Goal: Task Accomplishment & Management: Complete application form

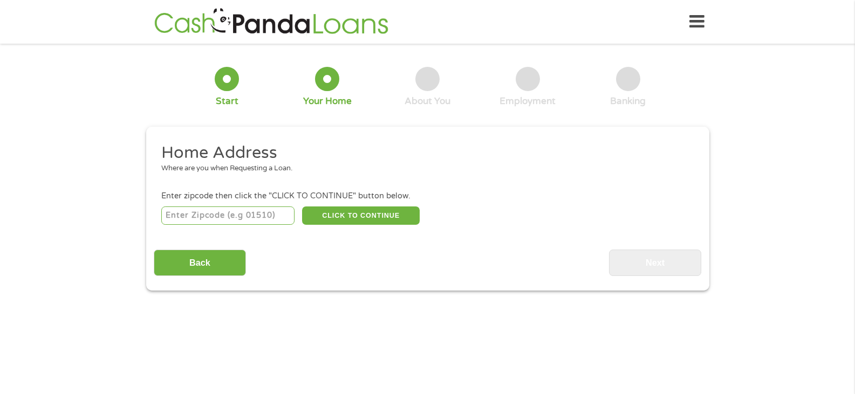
click at [195, 212] on input "number" at bounding box center [227, 216] width 133 height 18
type input "60641"
click at [365, 212] on button "CLICK TO CONTINUE" at bounding box center [361, 216] width 118 height 18
type input "60641"
type input "Chicago"
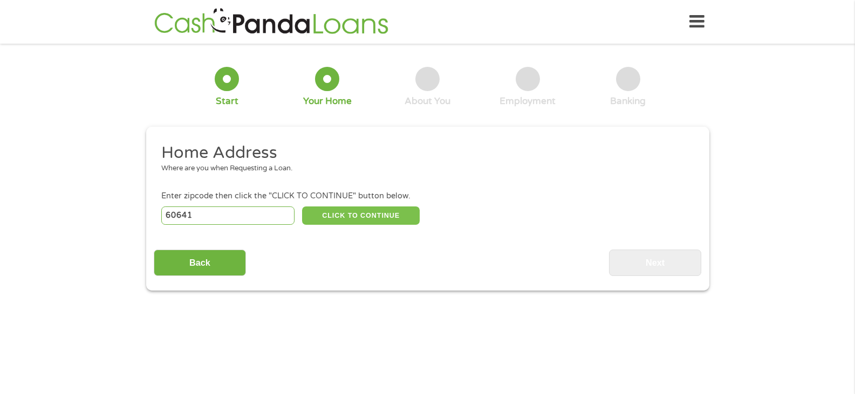
select select "Illinois"
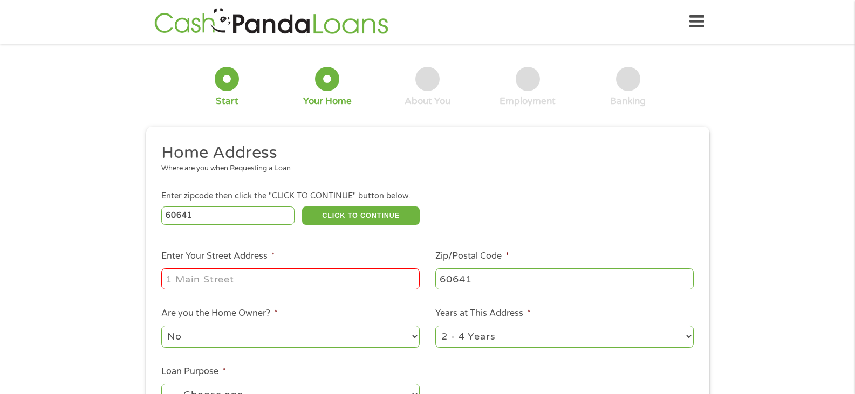
click at [197, 283] on input "Enter Your Street Address *" at bounding box center [290, 279] width 258 height 20
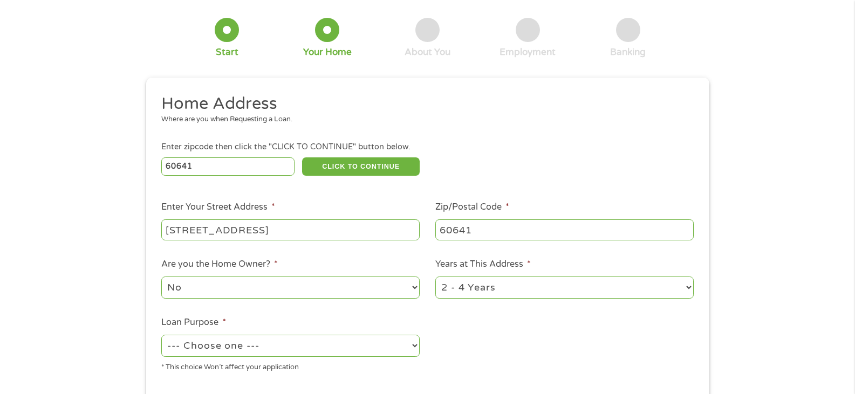
scroll to position [108, 0]
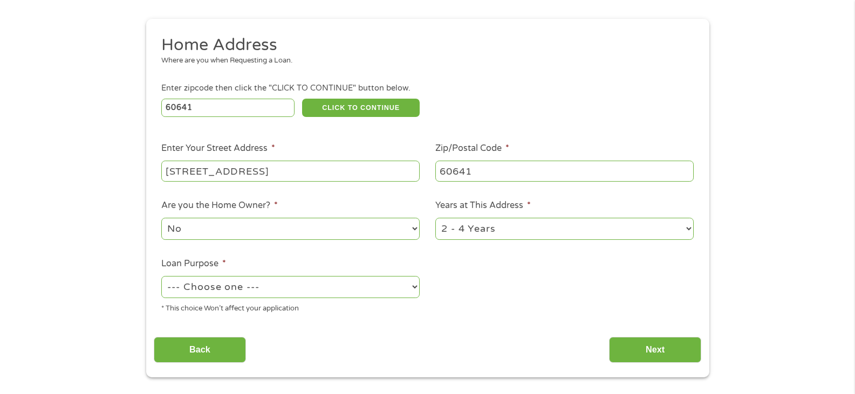
type input "5325 w waveland ave"
click at [520, 226] on select "1 Year or less 1 - 2 Years 2 - 4 Years Over 4 Years" at bounding box center [564, 229] width 258 height 22
select select "60months"
click at [435, 218] on select "1 Year or less 1 - 2 Years 2 - 4 Years Over 4 Years" at bounding box center [564, 229] width 258 height 22
click at [228, 287] on select "--- Choose one --- Pay Bills Debt Consolidation Home Improvement Major Purchase…" at bounding box center [290, 287] width 258 height 22
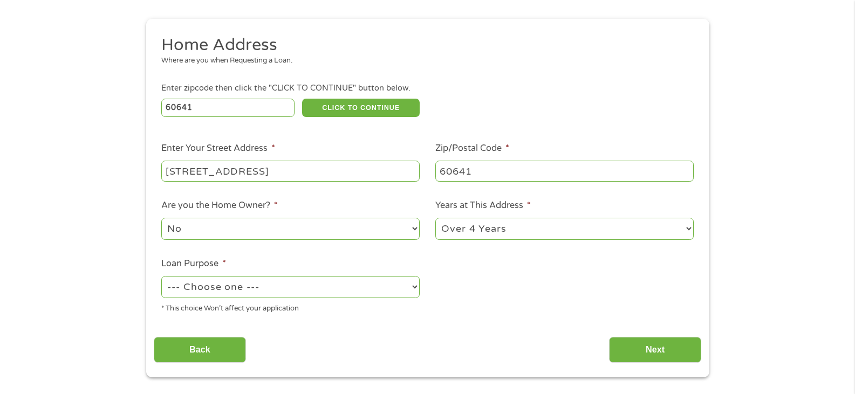
select select "paybills"
click at [161, 276] on select "--- Choose one --- Pay Bills Debt Consolidation Home Improvement Major Purchase…" at bounding box center [290, 287] width 258 height 22
click at [663, 349] on input "Next" at bounding box center [655, 350] width 92 height 26
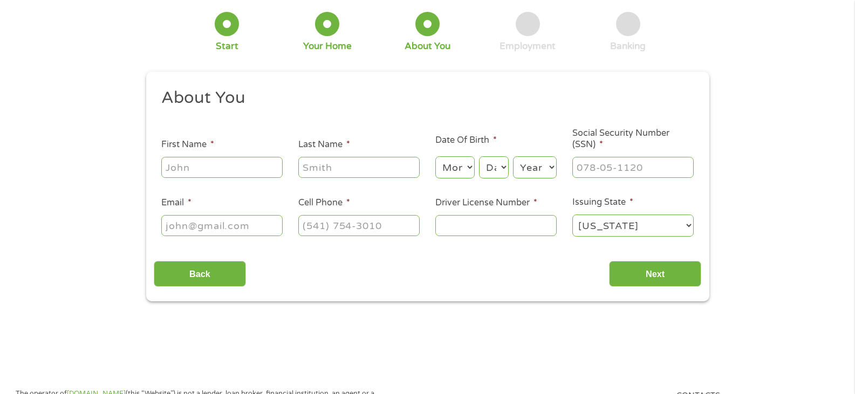
scroll to position [0, 0]
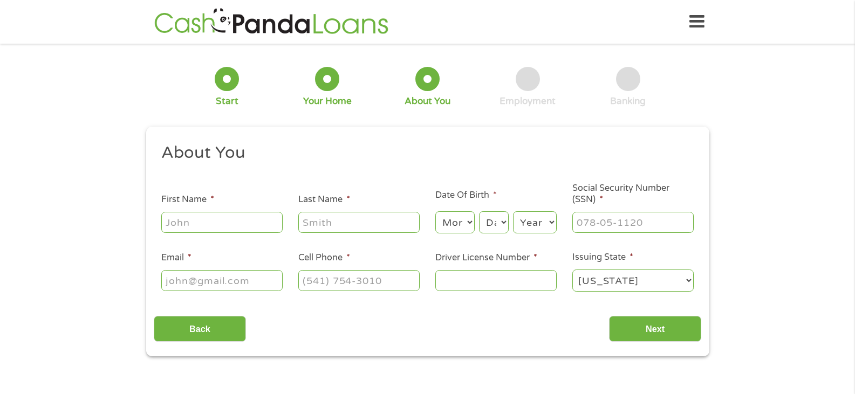
click at [195, 222] on input "First Name *" at bounding box center [221, 222] width 121 height 20
type input "luis"
type input "gallardo"
click at [463, 219] on select "Month 1 2 3 4 5 6 7 8 9 10 11 12" at bounding box center [454, 222] width 39 height 22
select select "12"
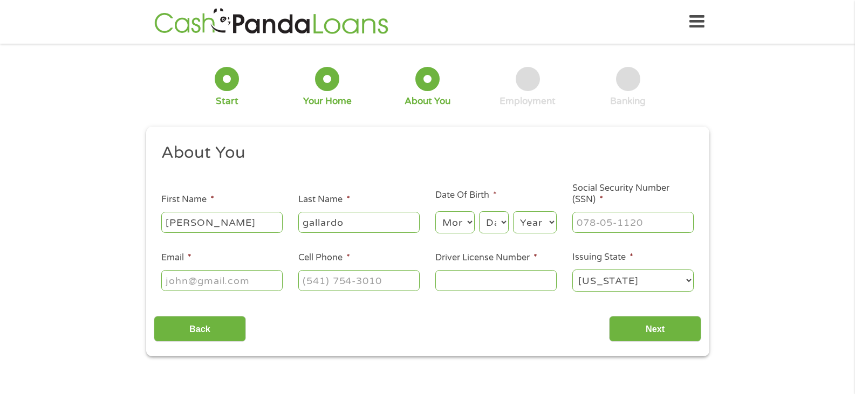
click at [435, 211] on select "Month 1 2 3 4 5 6 7 8 9 10 11 12" at bounding box center [454, 222] width 39 height 22
click at [488, 221] on select "Day 1 2 3 4 5 6 7 8 9 10 11 12 13 14 15 16 17 18 19 20 21 22 23 24 25 26 27 28 …" at bounding box center [493, 222] width 29 height 22
select select "6"
click at [479, 211] on select "Day 1 2 3 4 5 6 7 8 9 10 11 12 13 14 15 16 17 18 19 20 21 22 23 24 25 26 27 28 …" at bounding box center [493, 222] width 29 height 22
click at [531, 218] on select "Year 2007 2006 2005 2004 2003 2002 2001 2000 1999 1998 1997 1996 1995 1994 1993…" at bounding box center [535, 222] width 44 height 22
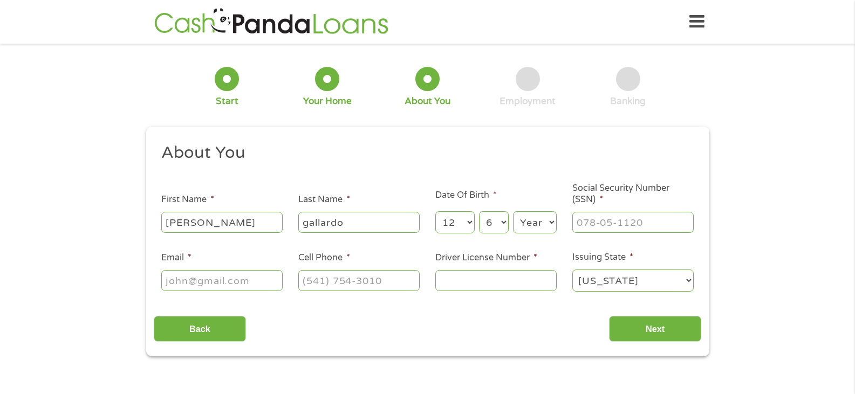
select select "1980"
click at [513, 211] on select "Year 2007 2006 2005 2004 2003 2002 2001 2000 1999 1998 1997 1996 1995 1994 1993…" at bounding box center [535, 222] width 44 height 22
click at [599, 225] on input "___-__-____" at bounding box center [632, 222] width 121 height 20
type input "361-88-1716"
click at [191, 279] on input "Email *" at bounding box center [221, 280] width 121 height 20
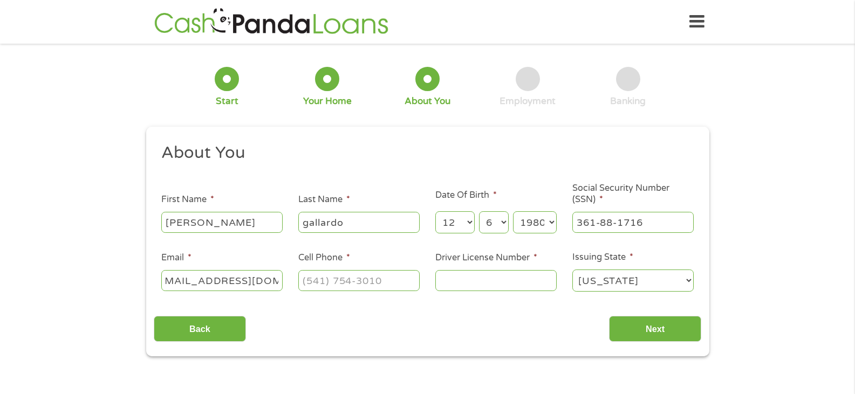
scroll to position [0, 23]
type input "luisantogalo@hotmail.com"
click at [313, 283] on input "(___) ___-____" at bounding box center [358, 280] width 121 height 20
type input "(773) 318-8715"
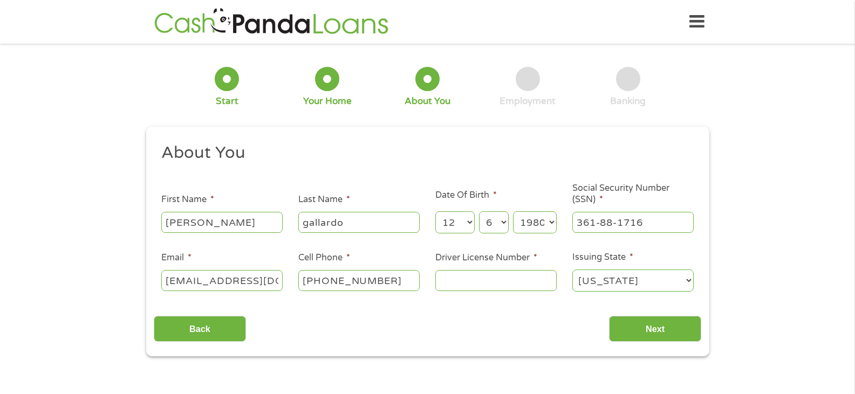
click at [466, 282] on input "Driver License Number *" at bounding box center [495, 280] width 121 height 20
click at [470, 284] on input "Driver License Number *" at bounding box center [495, 280] width 121 height 20
type input "G46352180347"
click at [646, 327] on input "Next" at bounding box center [655, 329] width 92 height 26
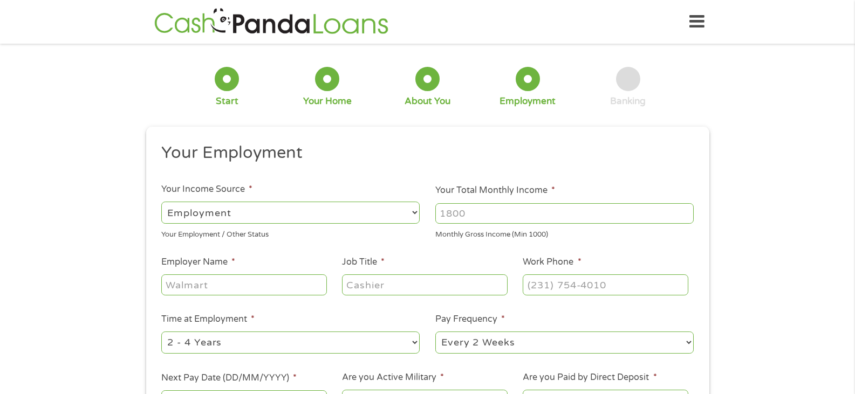
scroll to position [4, 4]
click at [260, 213] on select "--- Choose one --- Employment Self Employed Benefits" at bounding box center [290, 213] width 258 height 22
click at [161, 202] on select "--- Choose one --- Employment Self Employed Benefits" at bounding box center [290, 213] width 258 height 22
click at [474, 215] on input "Your Total Monthly Income *" at bounding box center [564, 213] width 258 height 20
drag, startPoint x: 489, startPoint y: 212, endPoint x: 222, endPoint y: 196, distance: 268.0
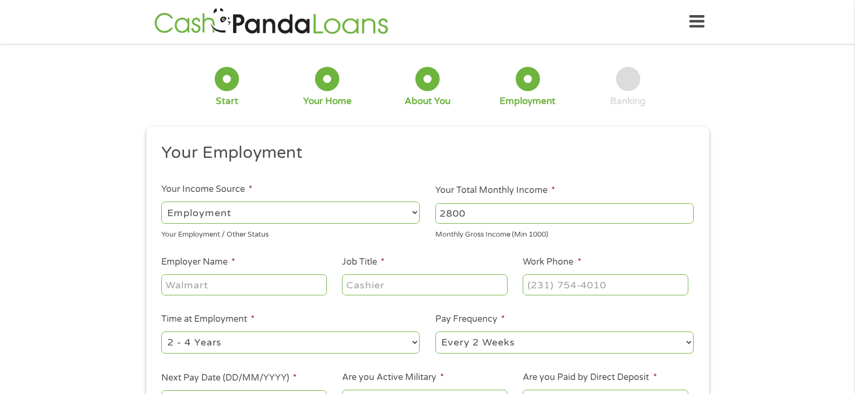
click at [207, 201] on ul "Your Employment Your Income Source * --- Choose one --- Employment Self Employe…" at bounding box center [427, 281] width 547 height 279
type input "4200"
click at [187, 282] on input "Employer Name *" at bounding box center [243, 285] width 165 height 20
type input "Webb Chevrolet"
click at [355, 284] on input "Job Title *" at bounding box center [424, 285] width 165 height 20
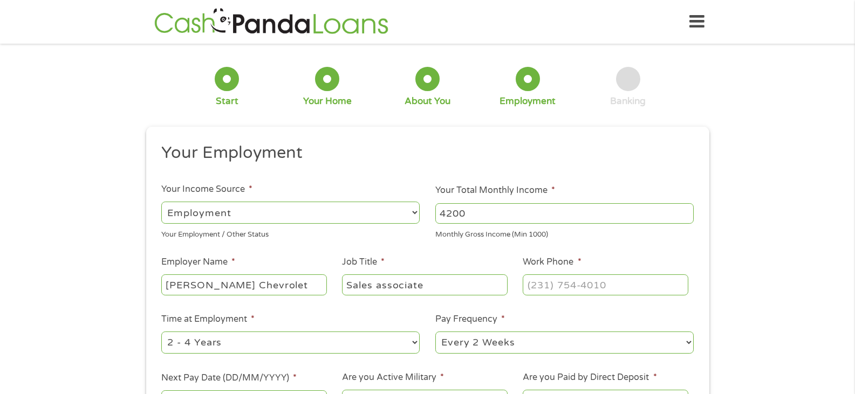
type input "Sales associate"
click at [533, 283] on input "(___) ___-____" at bounding box center [605, 285] width 165 height 20
type input "(773) 262-7500"
click at [234, 337] on select "--- Choose one --- 1 Year or less 1 - 2 Years 2 - 4 Years Over 4 Years" at bounding box center [290, 343] width 258 height 22
select select "12months"
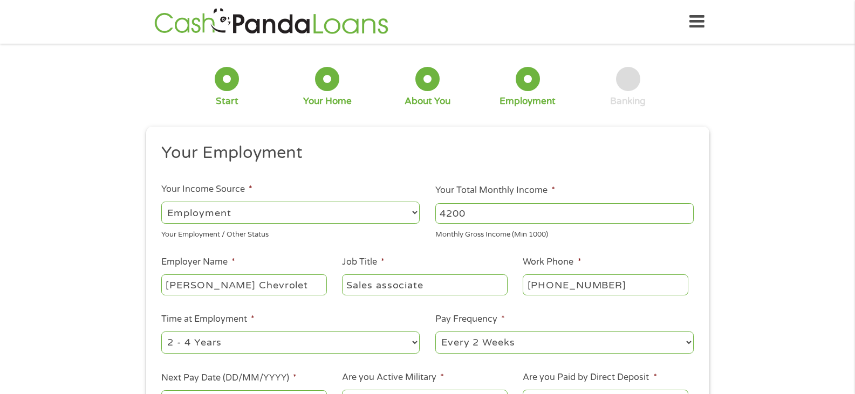
click at [161, 332] on select "--- Choose one --- 1 Year or less 1 - 2 Years 2 - 4 Years Over 4 Years" at bounding box center [290, 343] width 258 height 22
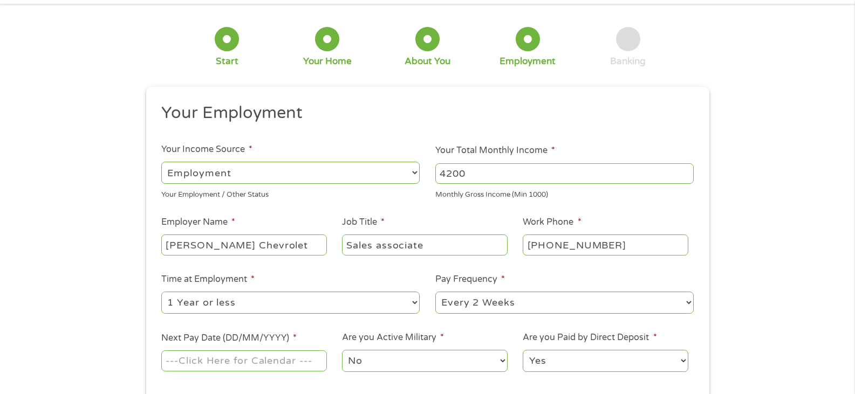
scroll to position [108, 0]
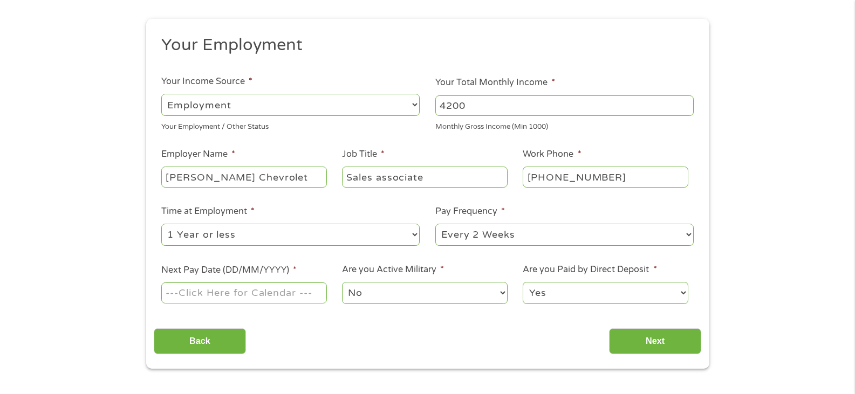
click at [186, 297] on input "Next Pay Date (DD/MM/YYYY) *" at bounding box center [243, 293] width 165 height 20
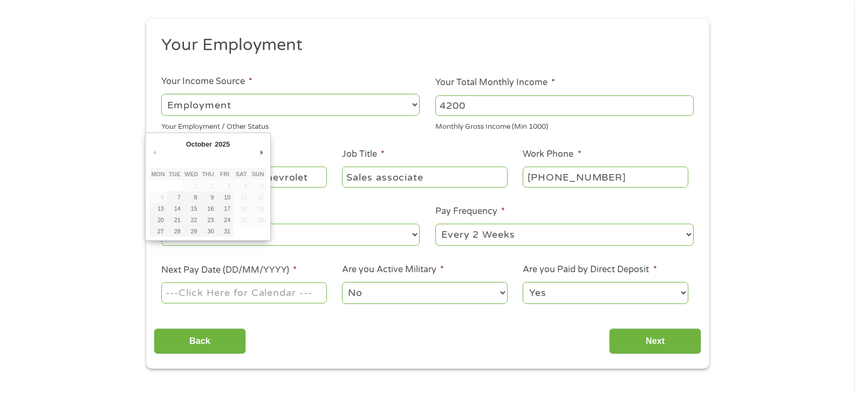
click at [187, 296] on input "Next Pay Date (DD/MM/YYYY) *" at bounding box center [243, 293] width 165 height 20
type input "16/10/2025"
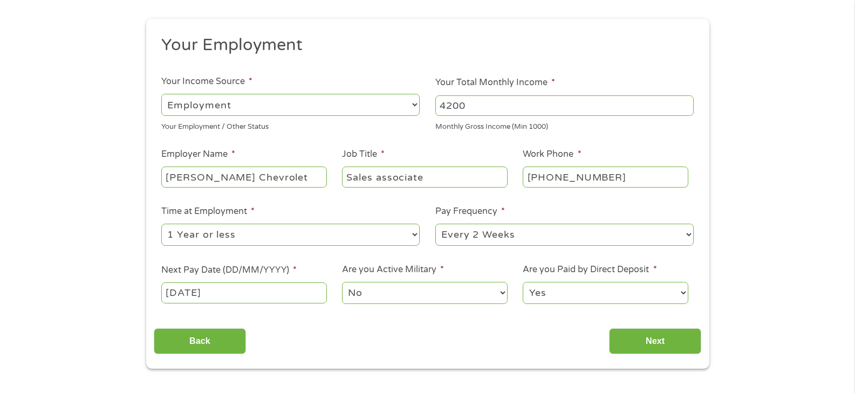
click at [381, 294] on select "No Yes" at bounding box center [424, 293] width 165 height 22
click at [381, 293] on select "No Yes" at bounding box center [424, 293] width 165 height 22
click at [657, 345] on input "Next" at bounding box center [655, 341] width 92 height 26
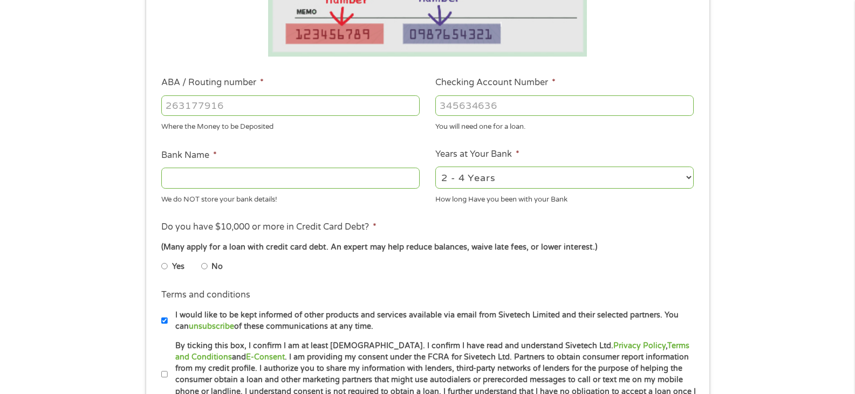
scroll to position [270, 0]
click at [191, 110] on input "ABA / Routing number *" at bounding box center [290, 106] width 258 height 20
click at [193, 108] on input "ABA / Routing number *" at bounding box center [290, 106] width 258 height 20
click at [194, 106] on input "ABA / Routing number *" at bounding box center [290, 106] width 258 height 20
type input "071000013"
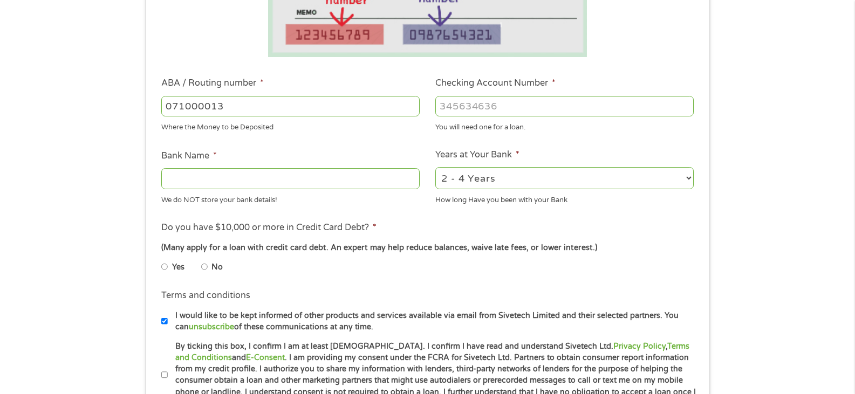
type input "JPMORGAN CHASE BANK NA"
type input "071000013"
click at [479, 105] on input "Checking Account Number *" at bounding box center [564, 106] width 258 height 20
click at [445, 107] on input "Checking Account Number *" at bounding box center [564, 106] width 258 height 20
type input "000000893060996"
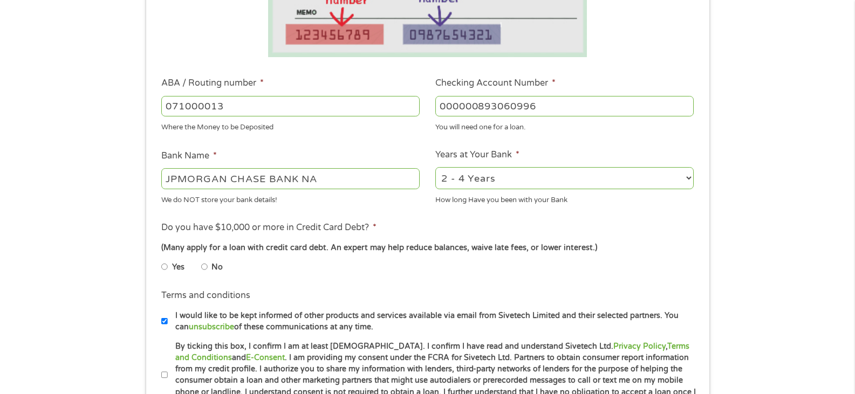
click at [223, 187] on input "JPMORGAN CHASE BANK NA" at bounding box center [290, 178] width 258 height 20
click at [526, 183] on select "2 - 4 Years 6 - 12 Months 1 - 2 Years Over 4 Years" at bounding box center [564, 178] width 258 height 22
select select "60months"
click at [435, 167] on select "2 - 4 Years 6 - 12 Months 1 - 2 Years Over 4 Years" at bounding box center [564, 178] width 258 height 22
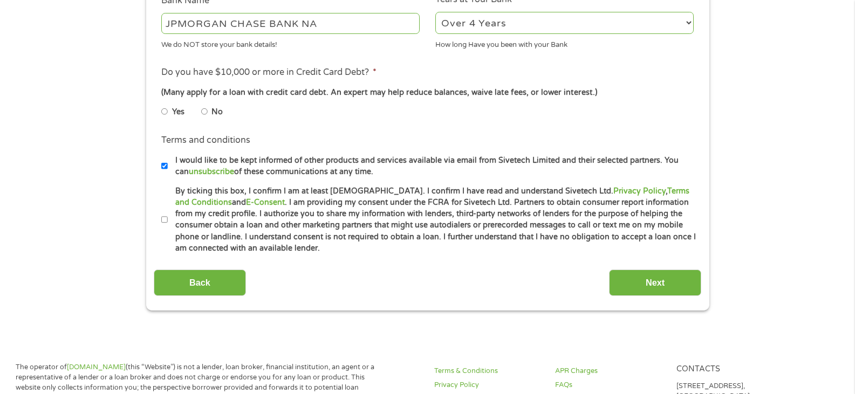
scroll to position [431, 0]
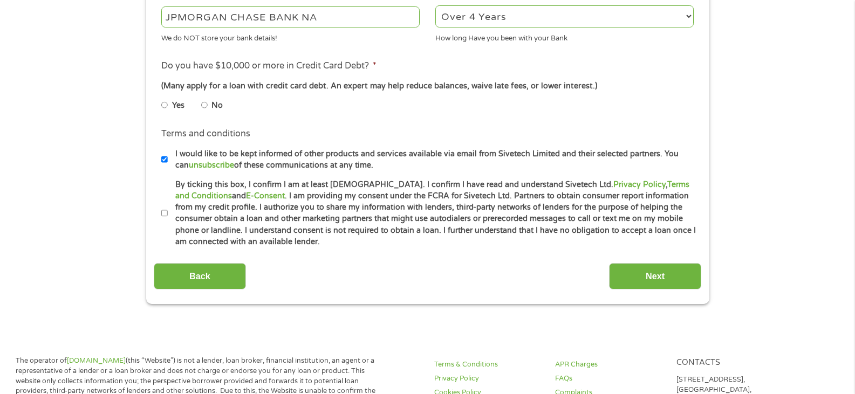
click at [164, 104] on input "Yes" at bounding box center [164, 105] width 6 height 17
radio input "true"
click at [163, 211] on input "By ticking this box, I confirm I am at least 18 years old. I confirm I have rea…" at bounding box center [164, 213] width 6 height 17
checkbox input "true"
click at [660, 271] on input "Next" at bounding box center [655, 276] width 92 height 26
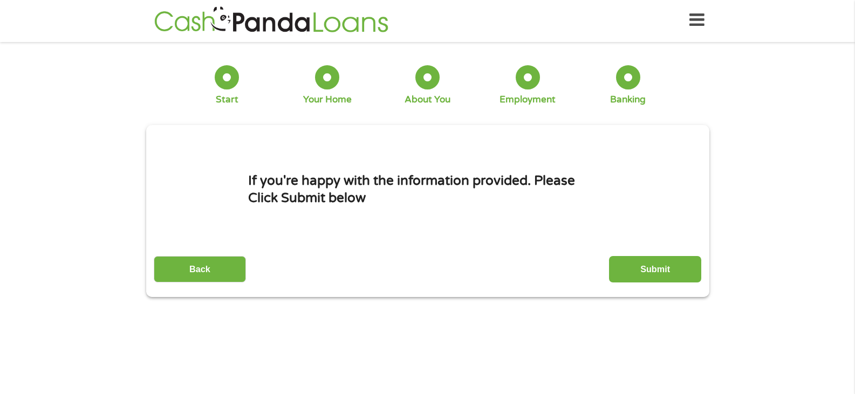
scroll to position [0, 0]
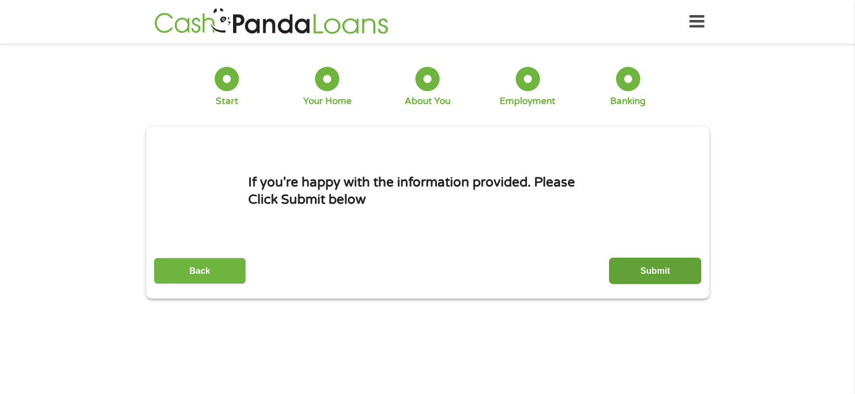
click at [653, 262] on input "Submit" at bounding box center [655, 271] width 92 height 26
